Goal: Task Accomplishment & Management: Manage account settings

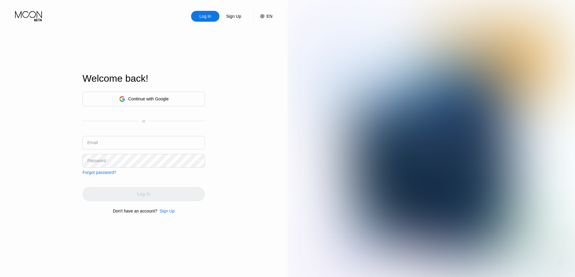
type input "[EMAIL_ADDRESS][DOMAIN_NAME]"
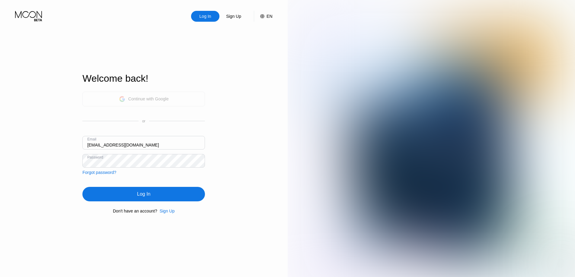
drag, startPoint x: 141, startPoint y: 97, endPoint x: 144, endPoint y: 95, distance: 3.8
click at [142, 97] on div "Continue with Google" at bounding box center [148, 99] width 40 height 5
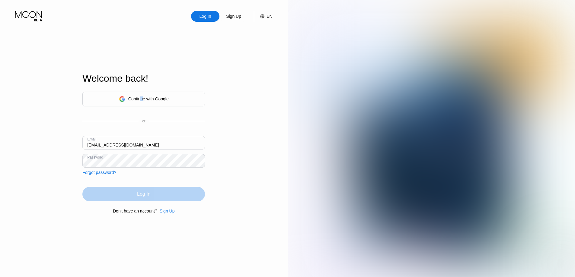
click at [139, 202] on div "Log In" at bounding box center [143, 194] width 123 height 14
click at [152, 93] on div "Continue with Google" at bounding box center [143, 99] width 123 height 15
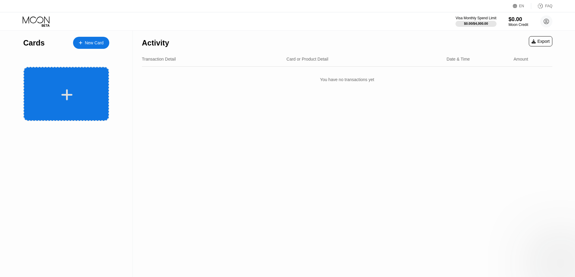
click at [67, 89] on icon at bounding box center [67, 95] width 12 height 14
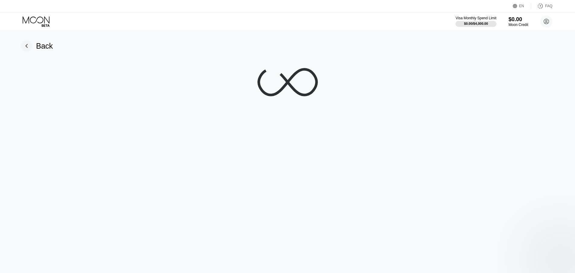
click at [285, 81] on icon at bounding box center [288, 82] width 58 height 26
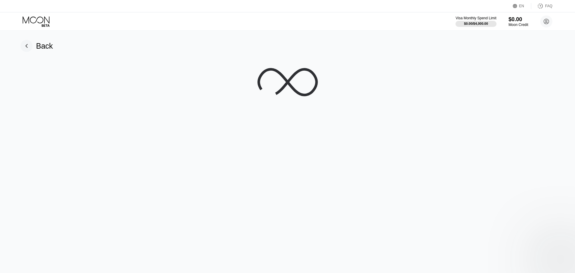
click at [285, 81] on icon at bounding box center [287, 82] width 60 height 60
drag, startPoint x: 119, startPoint y: 67, endPoint x: 7, endPoint y: 25, distance: 119.2
click at [7, 25] on div "EN Language Select an item Save FAQ Visa Monthly Spend Limit $0.00 / $4,000.00 …" at bounding box center [287, 136] width 575 height 273
drag, startPoint x: 21, startPoint y: 22, endPoint x: 129, endPoint y: 76, distance: 120.6
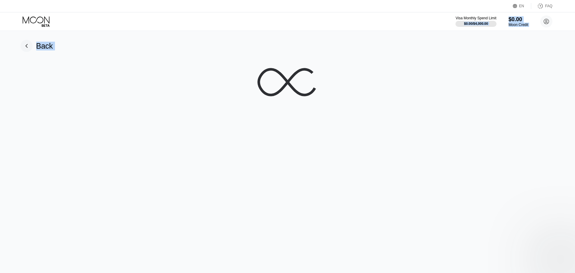
click at [129, 76] on div "EN Language Select an item Save FAQ Visa Monthly Spend Limit $0.00 / $4,000.00 …" at bounding box center [287, 136] width 575 height 273
click at [129, 76] on div at bounding box center [287, 82] width 561 height 60
click at [72, 58] on div at bounding box center [287, 82] width 561 height 60
click at [50, 49] on div "Back" at bounding box center [44, 46] width 17 height 9
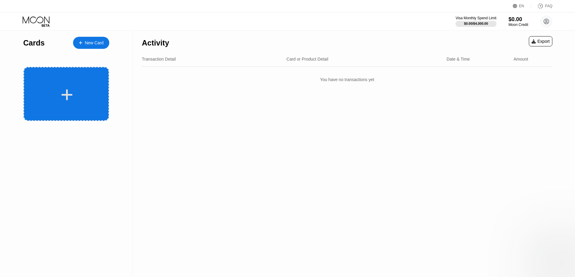
click at [82, 86] on div at bounding box center [66, 94] width 85 height 54
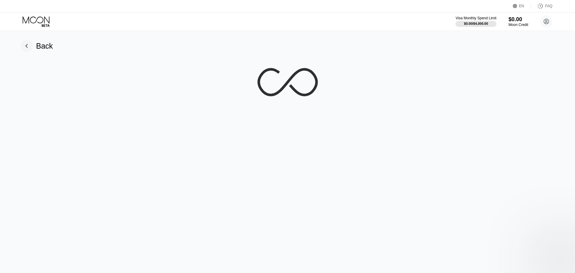
click at [307, 83] on icon at bounding box center [287, 82] width 60 height 60
click at [516, 16] on div "$0.00" at bounding box center [518, 19] width 20 height 6
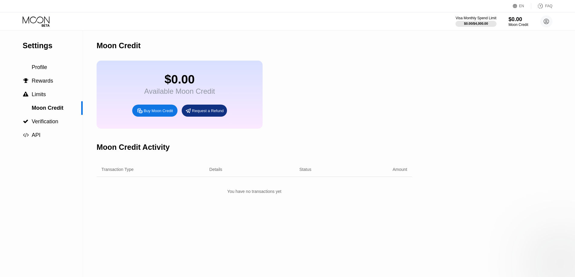
click at [140, 93] on div "$0.00 Available Moon Credit Buy Moon Credit Request a Refund" at bounding box center [180, 95] width 166 height 68
drag, startPoint x: 170, startPoint y: 79, endPoint x: 185, endPoint y: 83, distance: 14.8
click at [173, 79] on div "$0.00" at bounding box center [179, 80] width 71 height 14
drag, startPoint x: 185, startPoint y: 83, endPoint x: 183, endPoint y: 99, distance: 15.5
click at [183, 96] on div "$0.00 Available Moon Credit" at bounding box center [179, 84] width 71 height 23
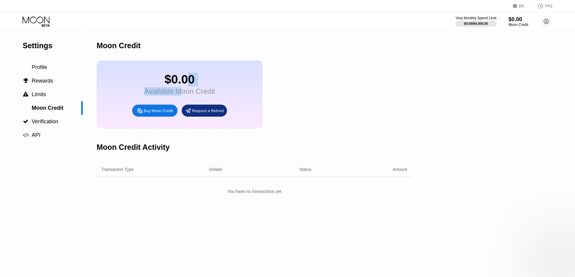
click at [202, 225] on div "Moon Credit $0.00 Available Moon Credit Buy Moon Credit Request a Refund Moon C…" at bounding box center [254, 154] width 315 height 247
click at [141, 172] on div "Transaction Type" at bounding box center [146, 169] width 91 height 5
click at [59, 109] on span "Moon Credit" at bounding box center [48, 108] width 32 height 6
click at [135, 87] on div "$0.00 Available Moon Credit Buy Moon Credit Request a Refund" at bounding box center [180, 95] width 166 height 68
click at [186, 77] on div "$0.00" at bounding box center [179, 80] width 71 height 14
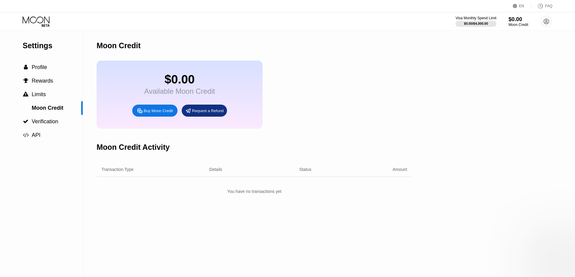
click at [163, 113] on div "Buy Moon Credit" at bounding box center [158, 110] width 29 height 5
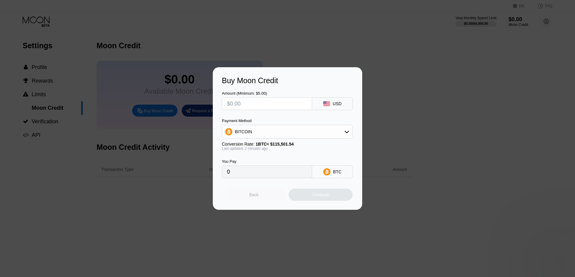
click at [255, 196] on div "Back" at bounding box center [253, 195] width 9 height 5
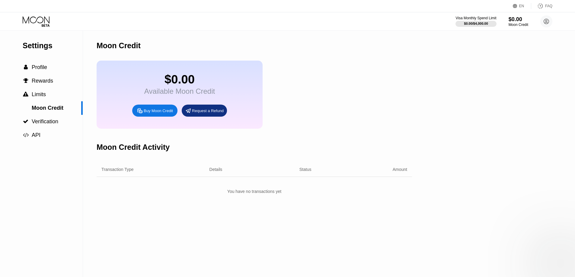
click at [97, 152] on div "Moon Credit Activity" at bounding box center [133, 147] width 73 height 9
click at [38, 96] on span "Limits" at bounding box center [39, 94] width 14 height 6
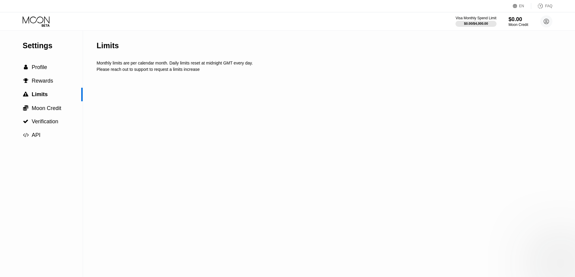
click at [132, 71] on div "Please reach out to support to request a limits increase" at bounding box center [327, 69] width 460 height 5
click at [133, 70] on div "Please reach out to support to request a limits increase" at bounding box center [327, 69] width 460 height 5
click at [134, 70] on div "Please reach out to support to request a limits increase" at bounding box center [327, 69] width 460 height 5
drag, startPoint x: 134, startPoint y: 70, endPoint x: 164, endPoint y: 78, distance: 30.8
click at [164, 78] on div "Limits Monthly limits are per calendar month. Daily limits reset at midnight GM…" at bounding box center [327, 154] width 460 height 247
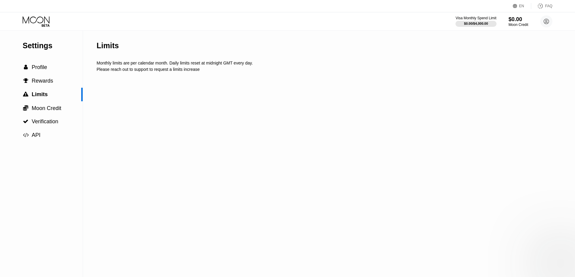
click at [166, 78] on div "Limits Monthly limits are per calendar month. Daily limits reset at midnight GM…" at bounding box center [327, 154] width 460 height 247
